Goal: Task Accomplishment & Management: Manage account settings

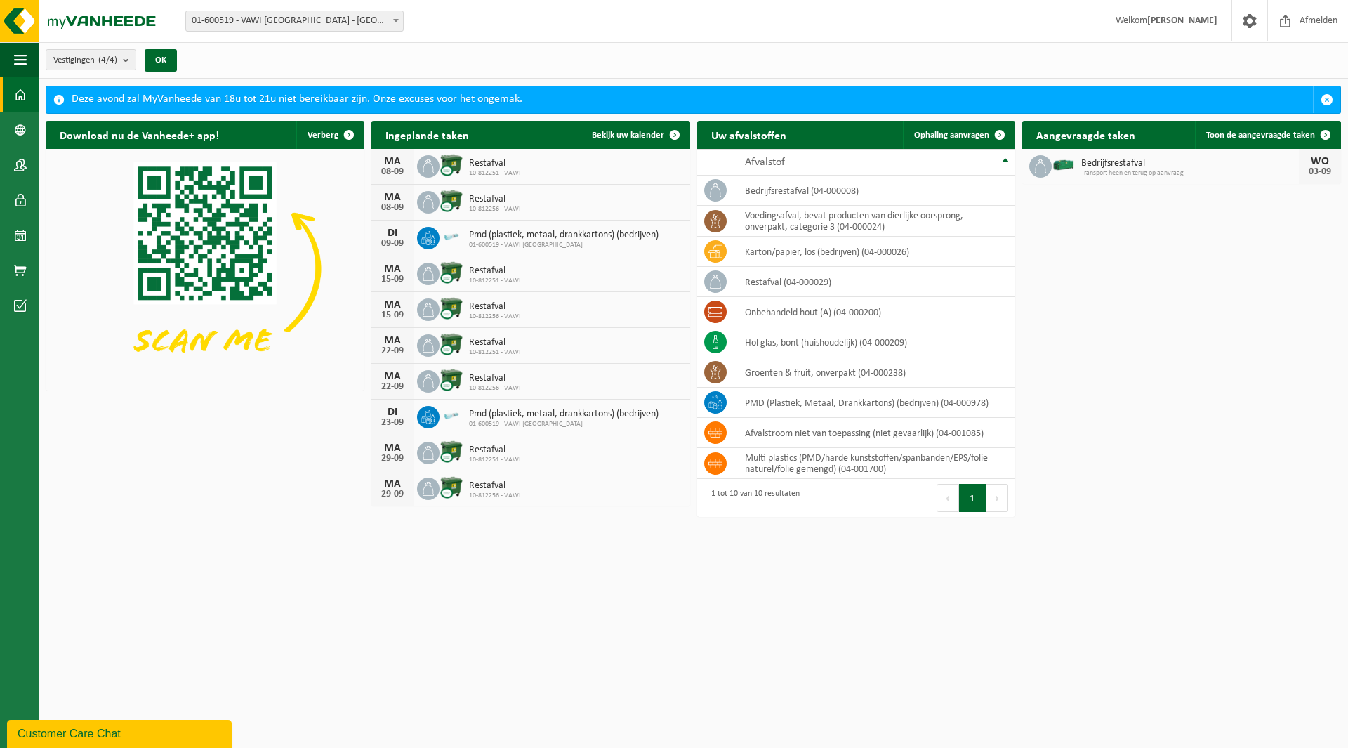
click at [397, 18] on span at bounding box center [396, 20] width 14 height 18
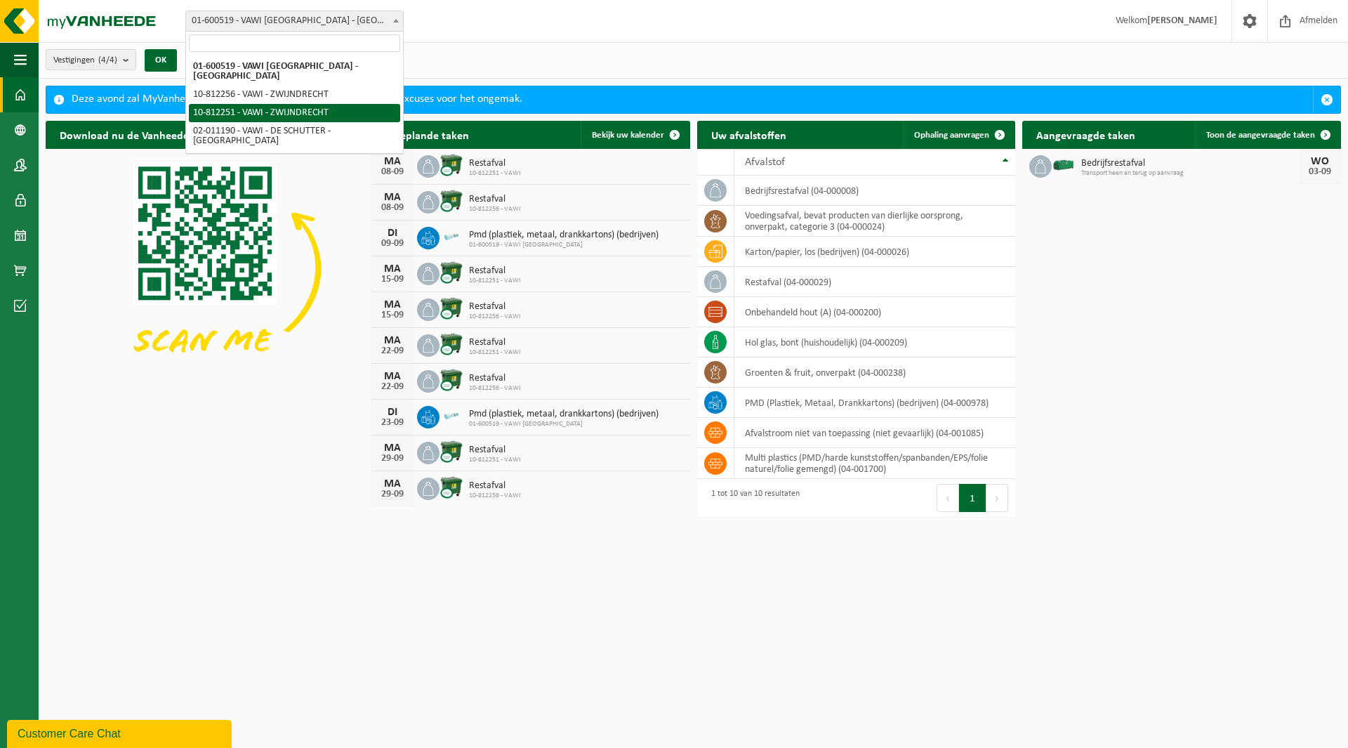
select select "36888"
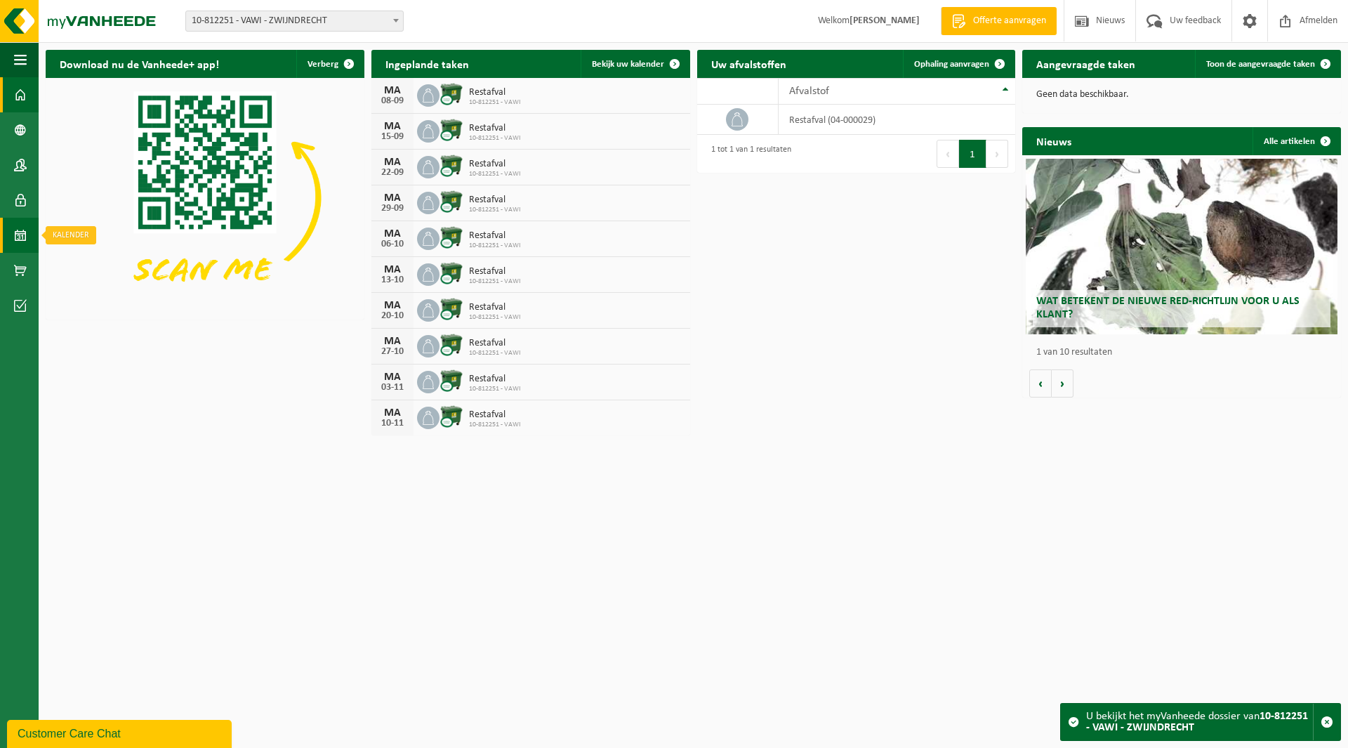
click at [23, 236] on span at bounding box center [20, 235] width 13 height 35
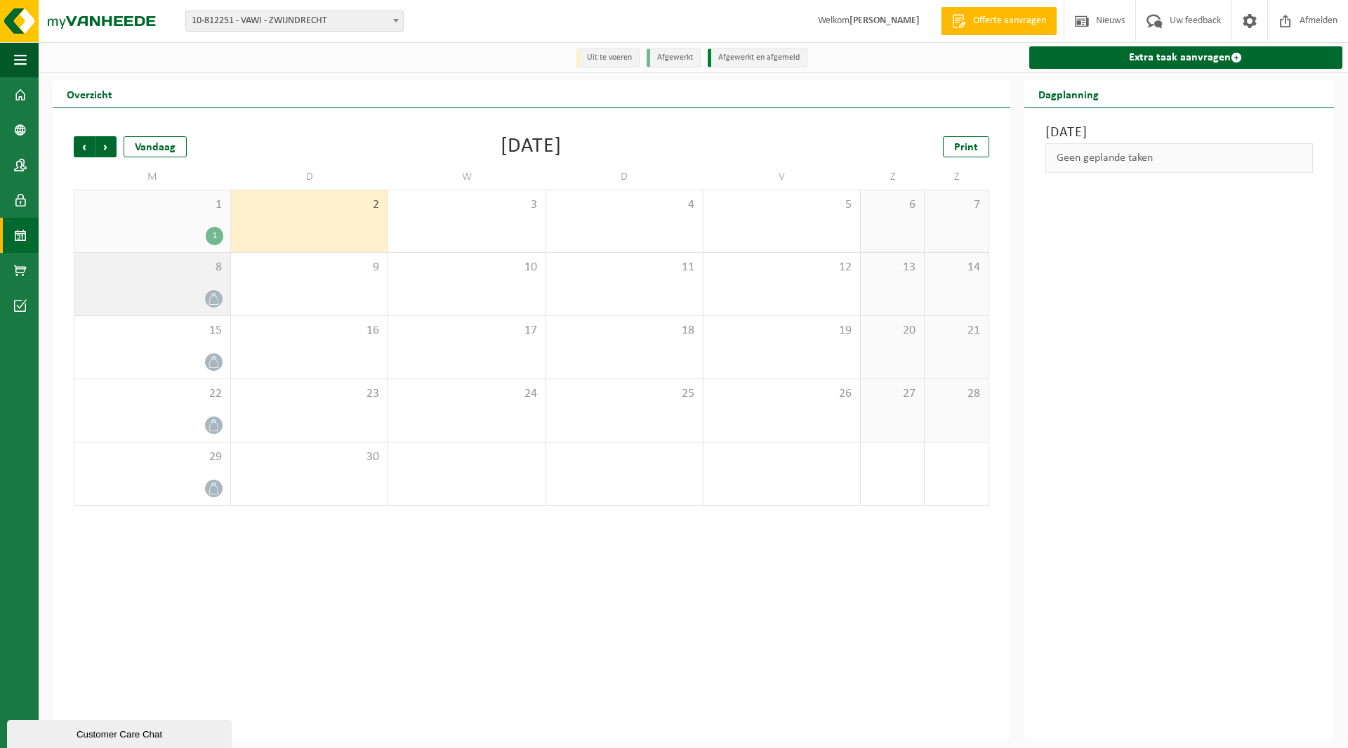
click at [211, 301] on icon at bounding box center [214, 299] width 12 height 12
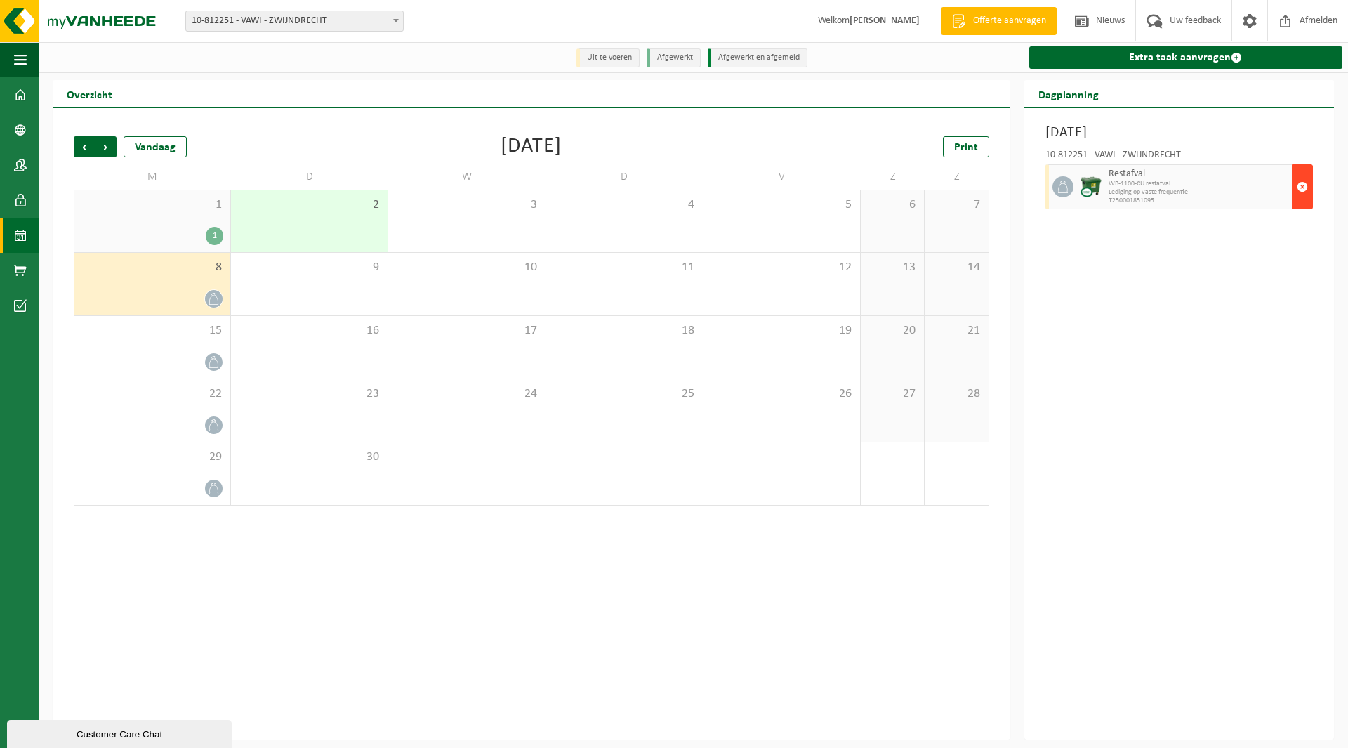
click at [1303, 186] on span "button" at bounding box center [1302, 187] width 11 height 28
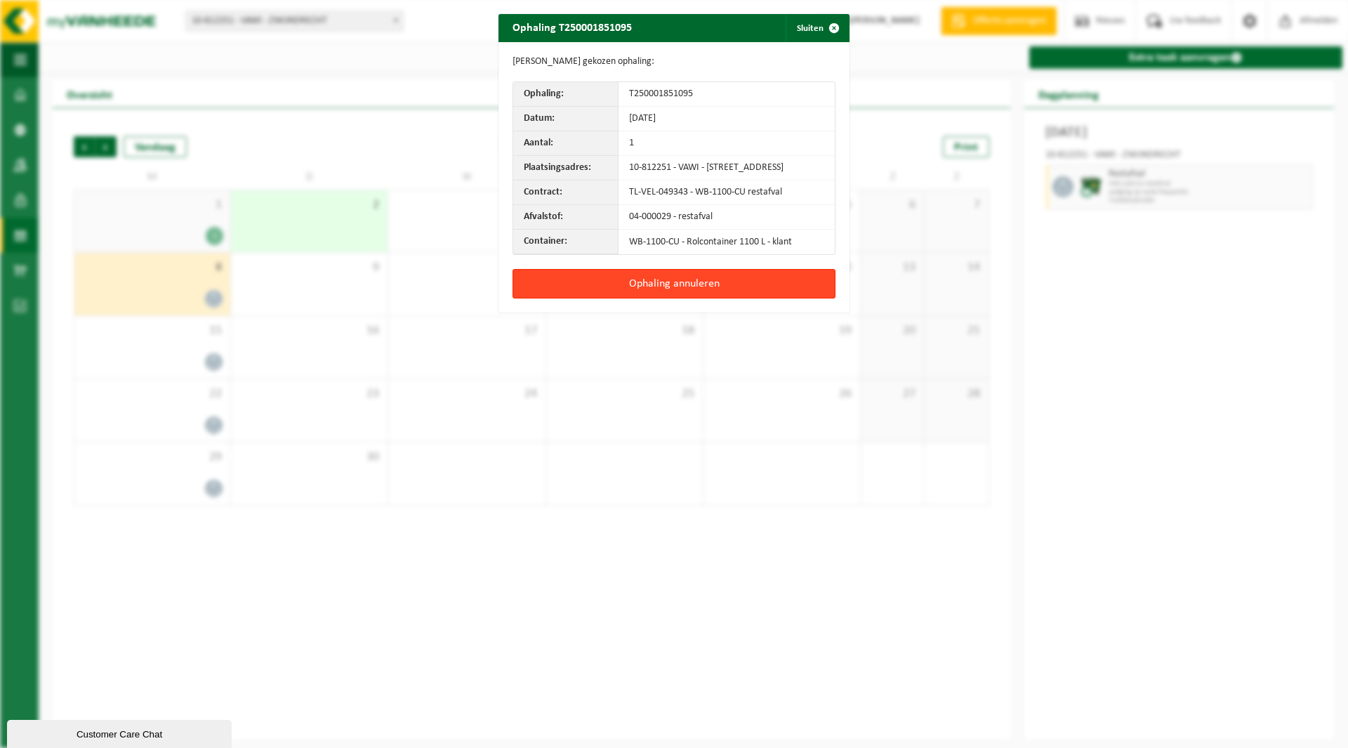
click at [767, 291] on button "Ophaling annuleren" at bounding box center [674, 283] width 323 height 29
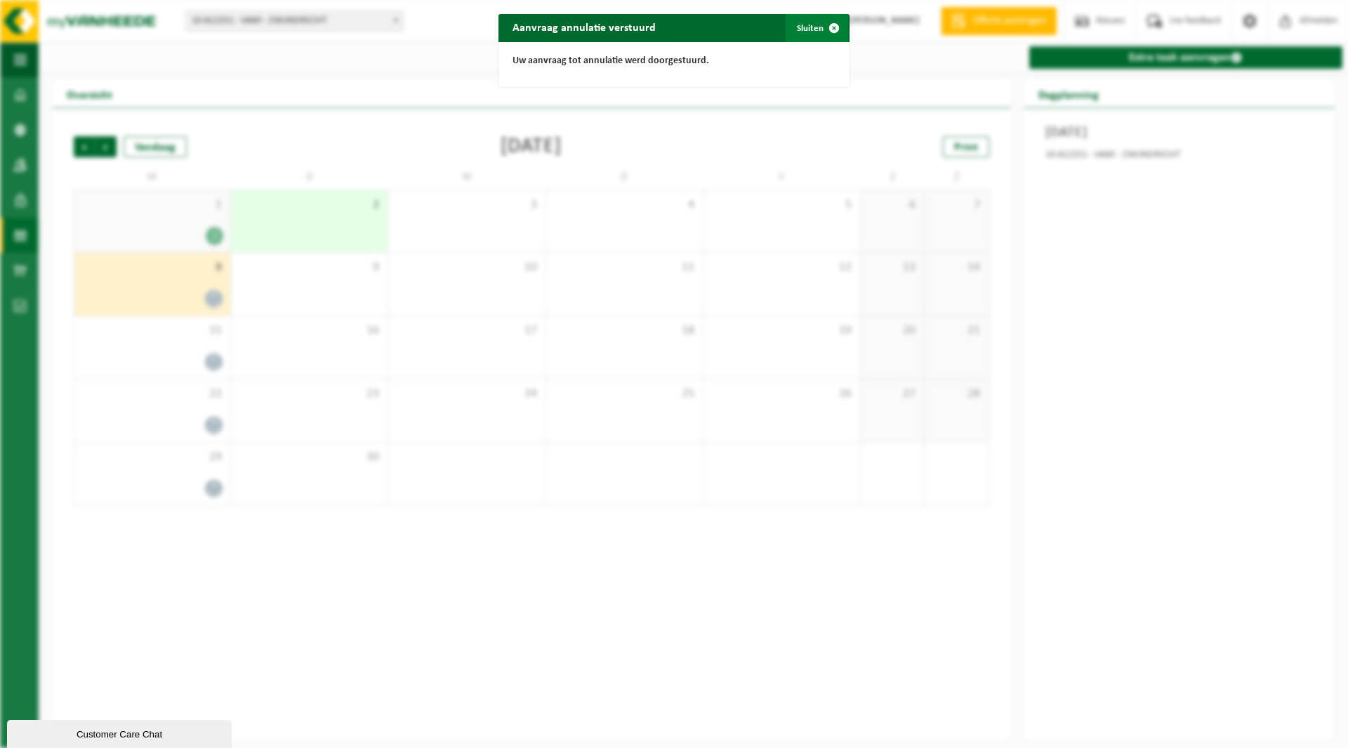
click at [829, 25] on span "button" at bounding box center [834, 28] width 28 height 28
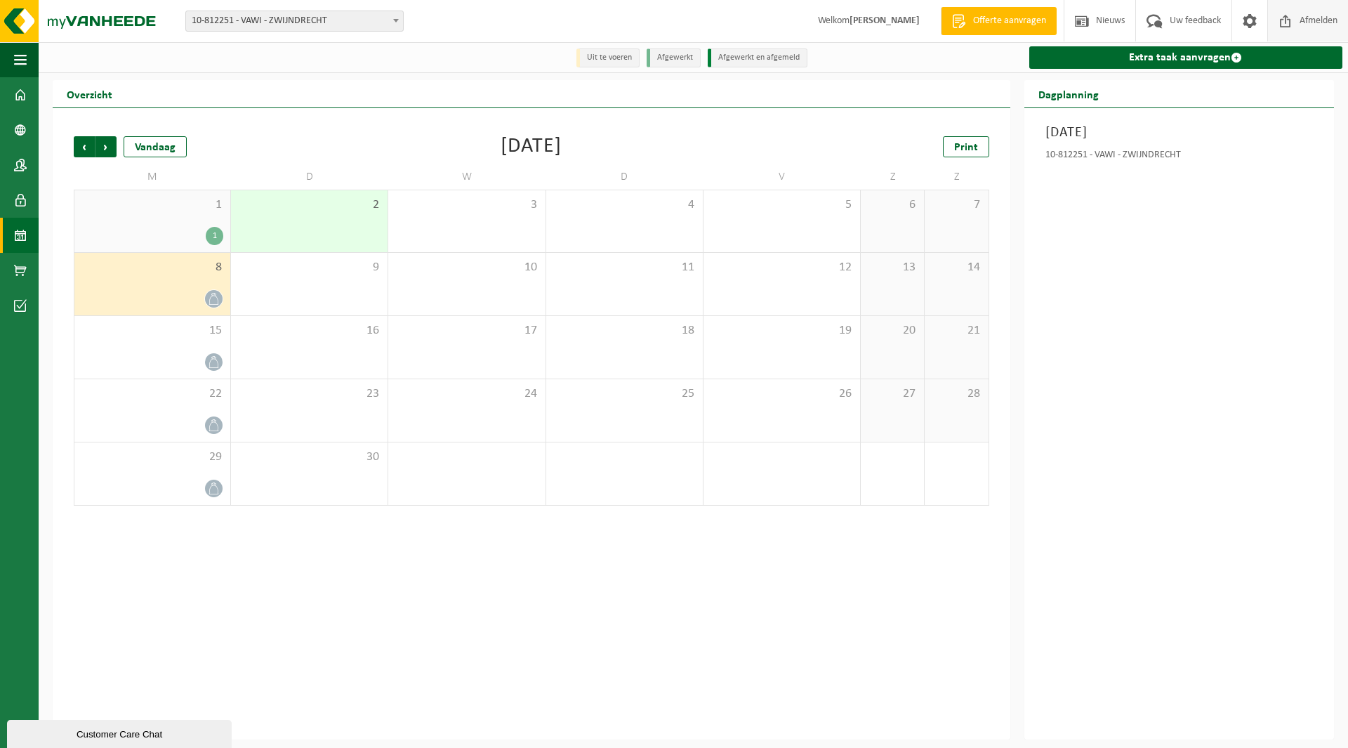
click at [1282, 19] on span at bounding box center [1285, 20] width 21 height 41
